Goal: Navigation & Orientation: Find specific page/section

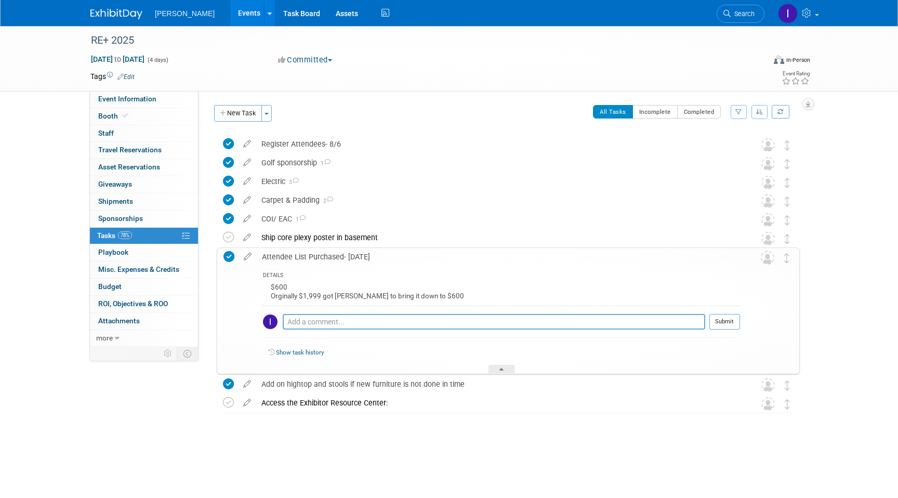
click at [246, 10] on link "Events" at bounding box center [249, 13] width 38 height 26
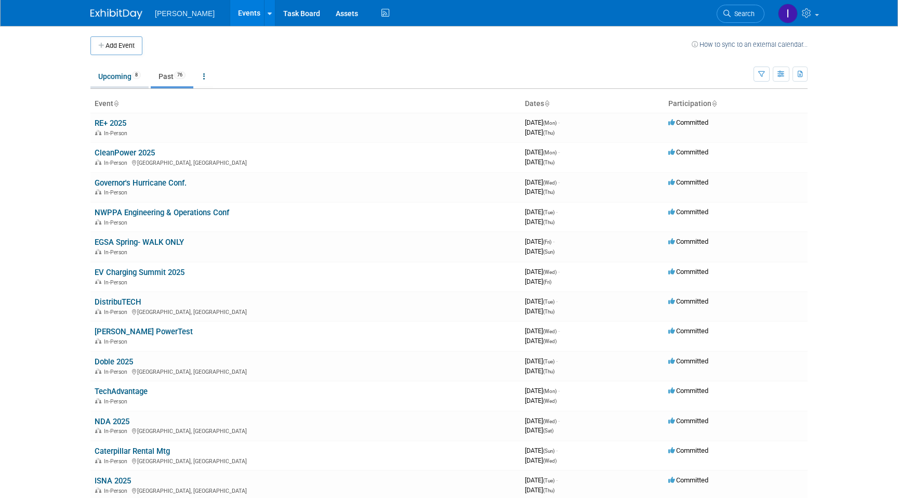
click at [127, 78] on link "Upcoming 8" at bounding box center [119, 76] width 58 height 20
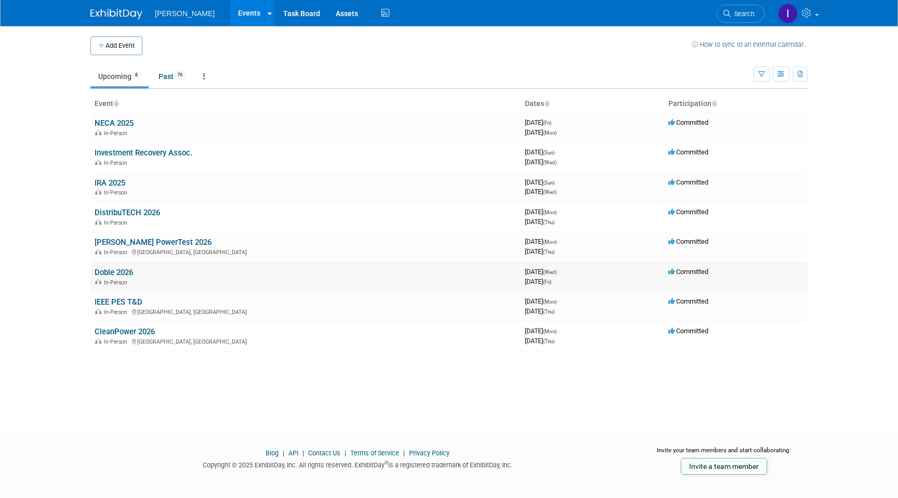
click at [113, 269] on link "Doble 2026" at bounding box center [114, 272] width 38 height 9
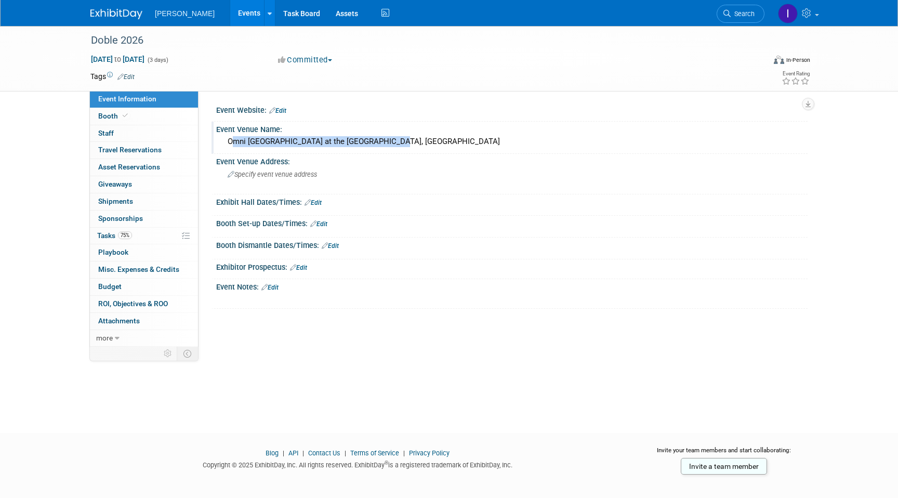
drag, startPoint x: 226, startPoint y: 140, endPoint x: 415, endPoint y: 148, distance: 188.7
click at [415, 148] on div "Omni Boston Hotel at the Seaport, Boston MA" at bounding box center [512, 141] width 576 height 16
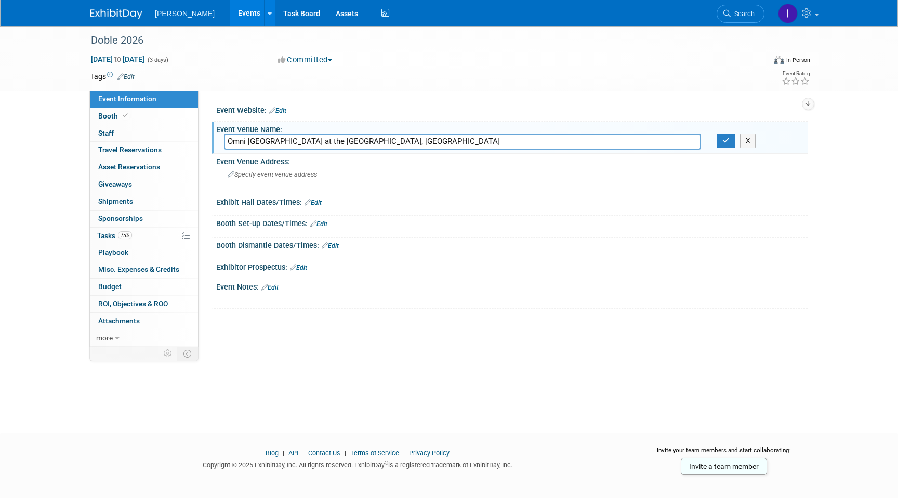
drag, startPoint x: 228, startPoint y: 139, endPoint x: 414, endPoint y: 143, distance: 186.5
click at [414, 143] on input "Omni Boston Hotel at the Seaport, Boston MA" at bounding box center [462, 141] width 477 height 16
click at [234, 7] on link "Events" at bounding box center [249, 13] width 38 height 26
